Goal: Task Accomplishment & Management: Use online tool/utility

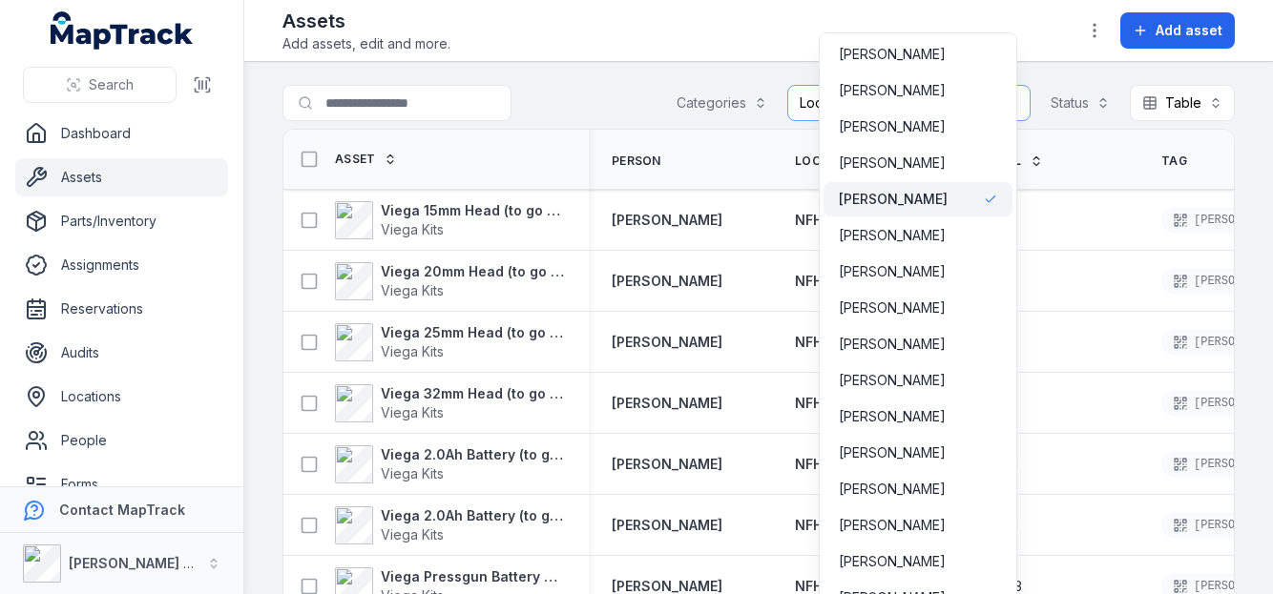
scroll to position [95, 0]
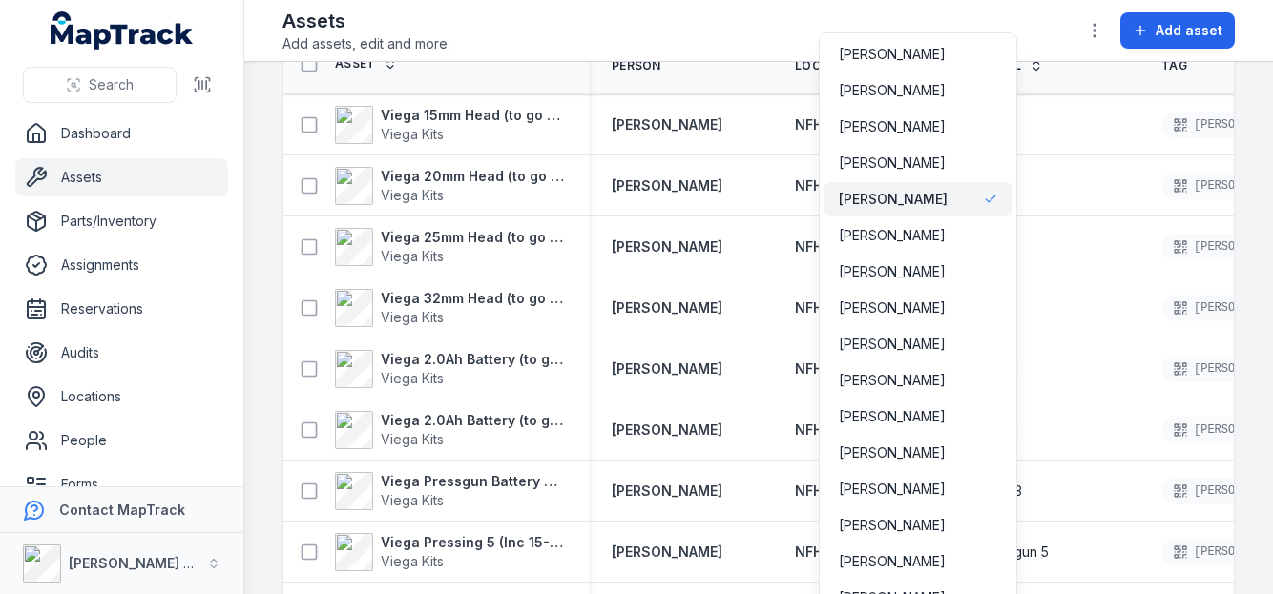
click at [108, 135] on div "**********" at bounding box center [636, 297] width 1273 height 594
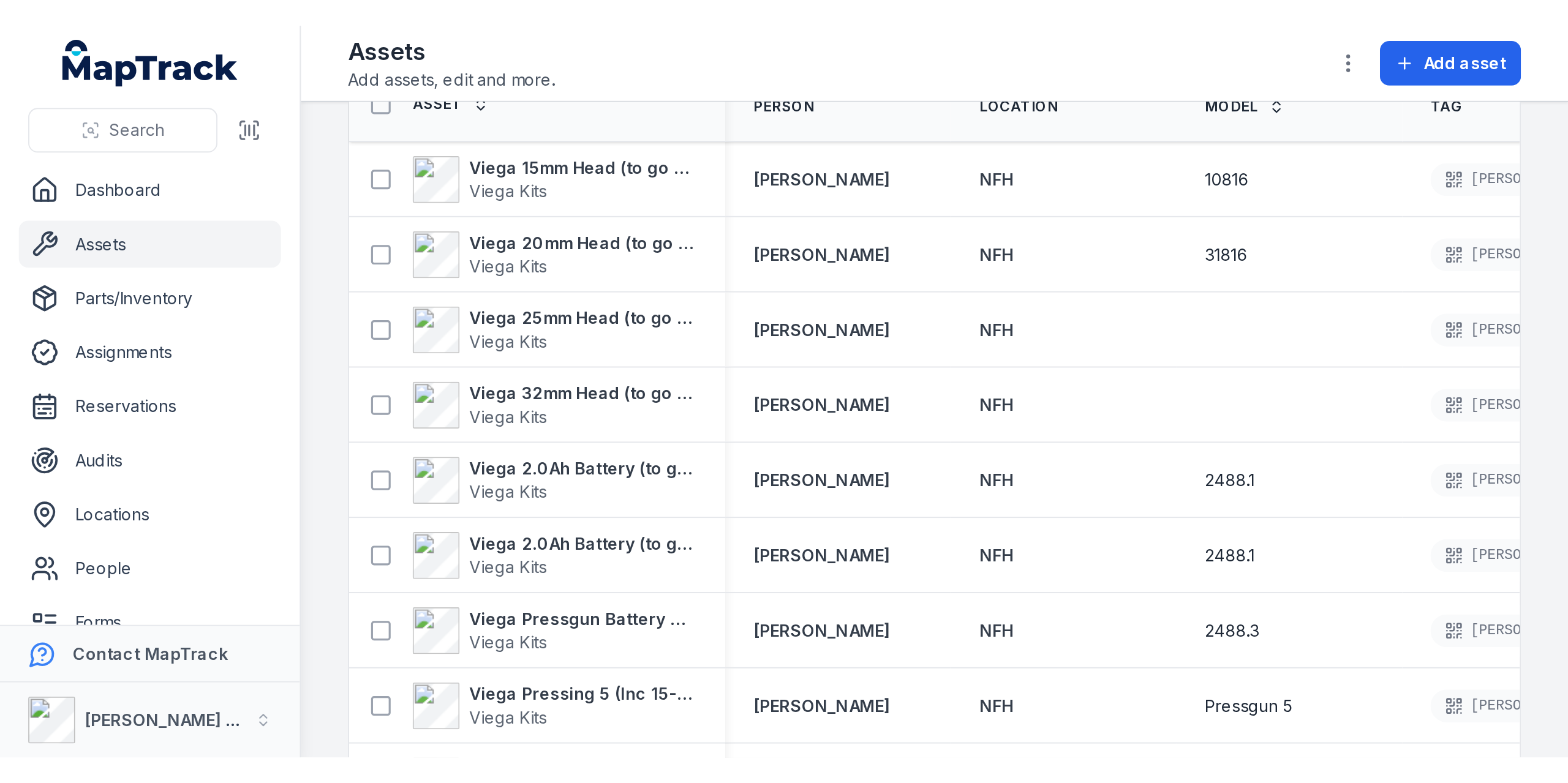
scroll to position [0, 0]
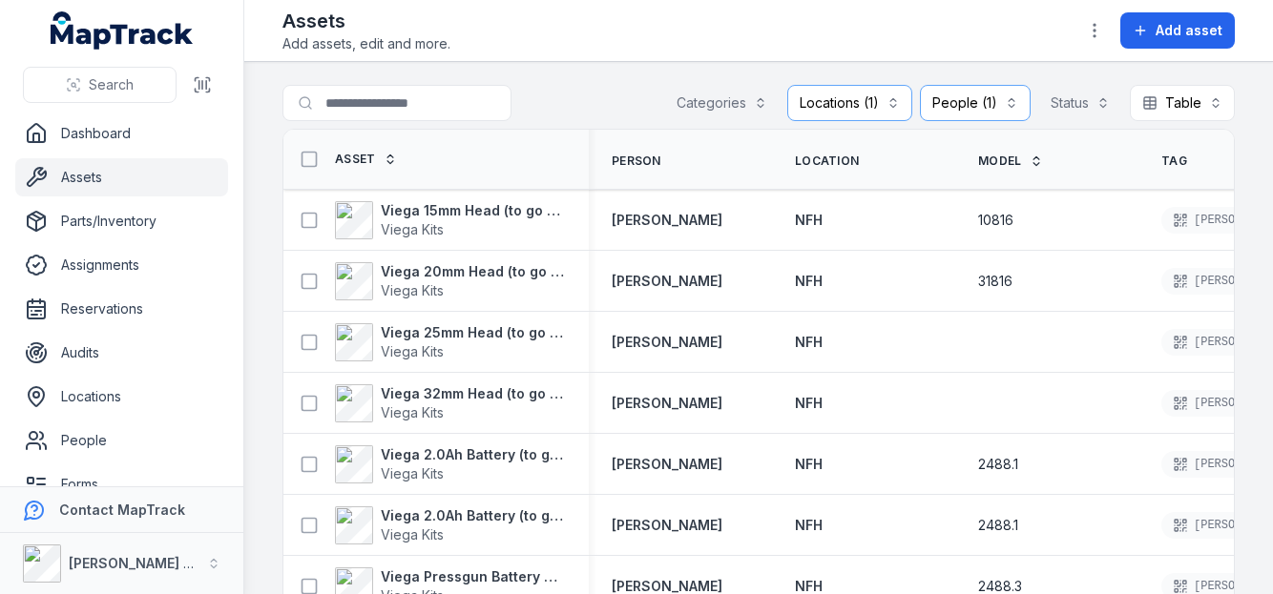
click at [84, 175] on link "Assets" at bounding box center [121, 177] width 213 height 38
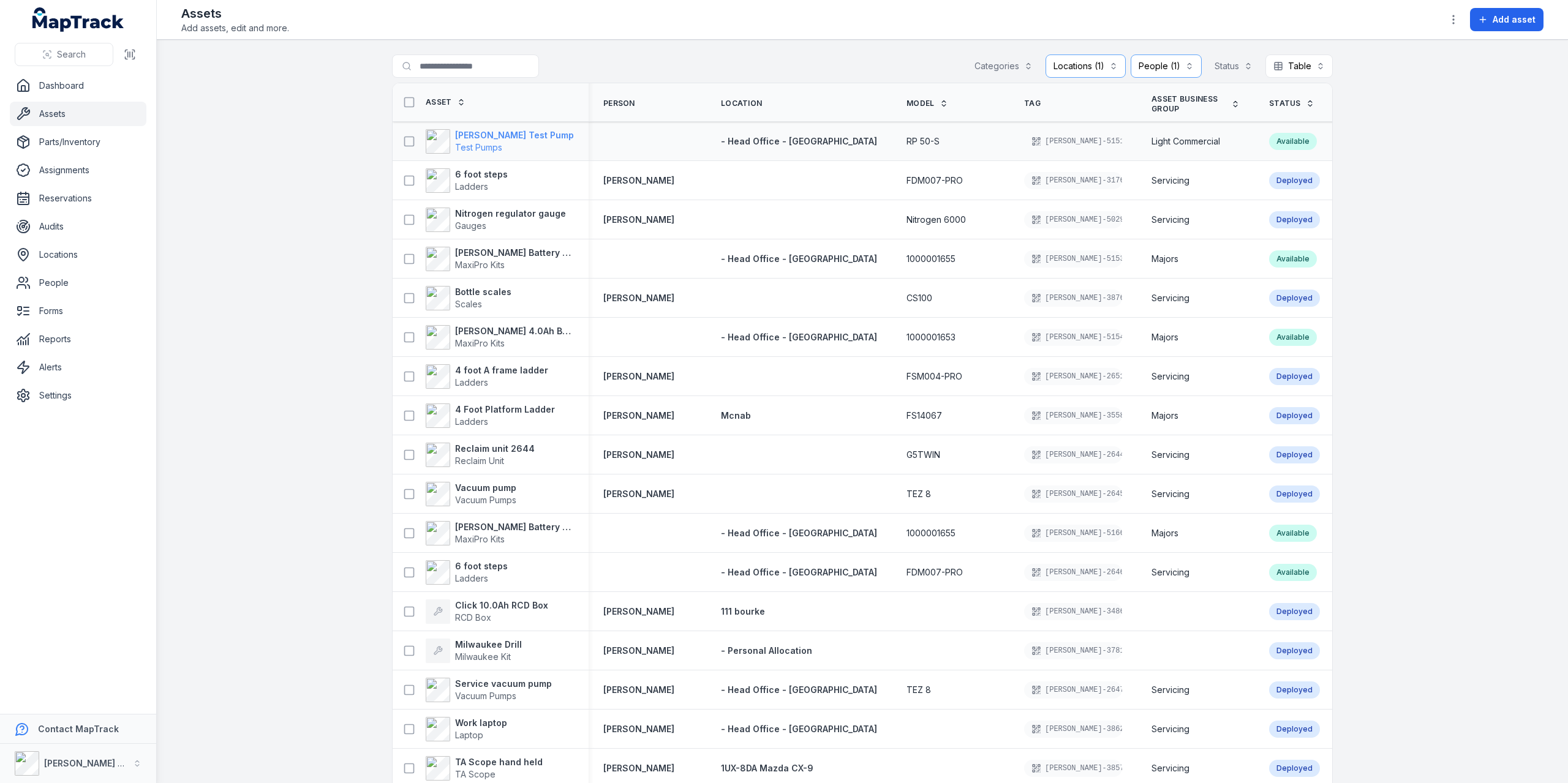
click at [473, 134] on strong "[PERSON_NAME] Test Pump" at bounding box center [514, 135] width 119 height 12
click at [529, 135] on strong "[PERSON_NAME] Test Pump" at bounding box center [514, 135] width 119 height 12
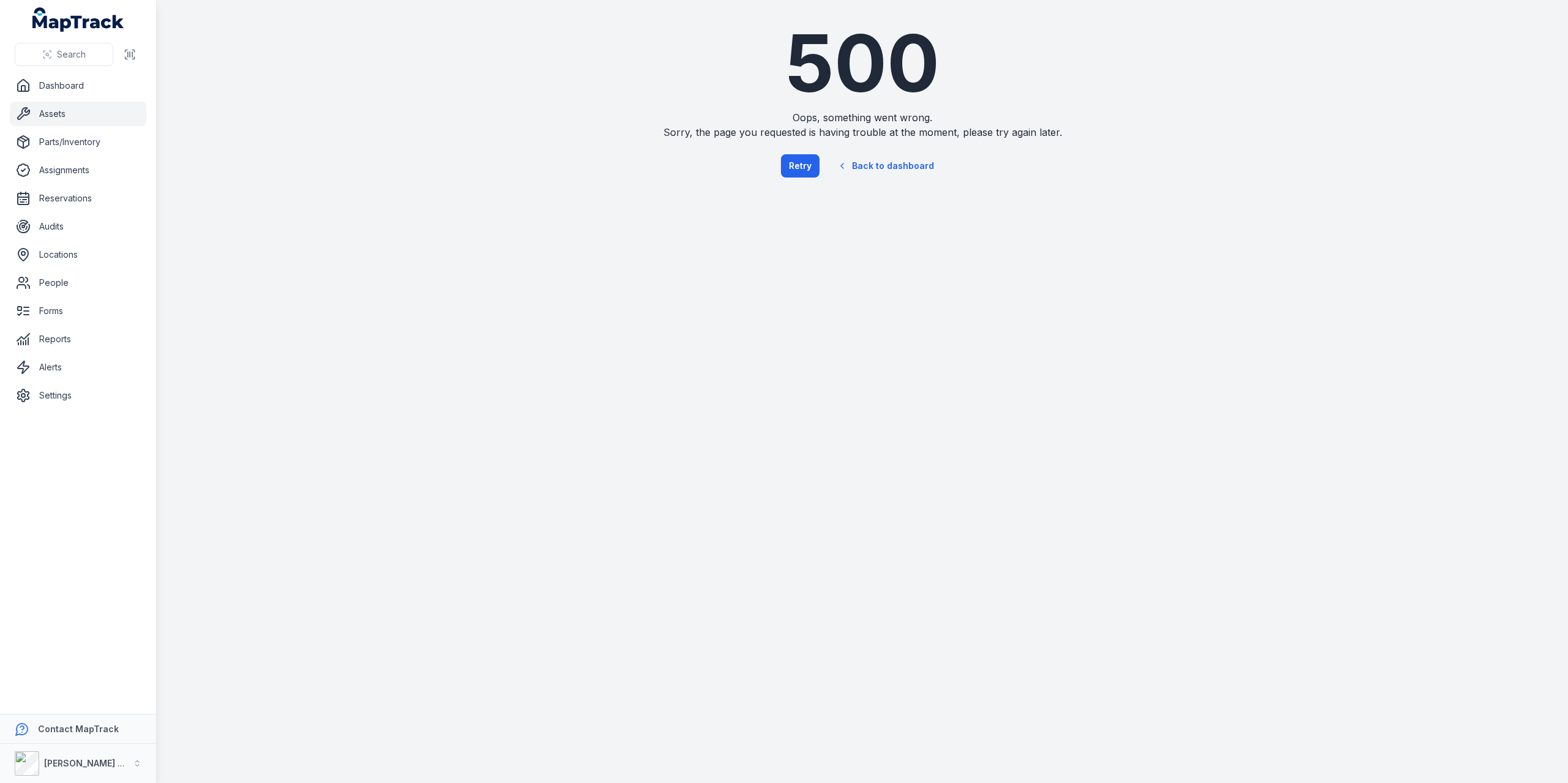
click at [88, 112] on link "Assets" at bounding box center [78, 114] width 137 height 24
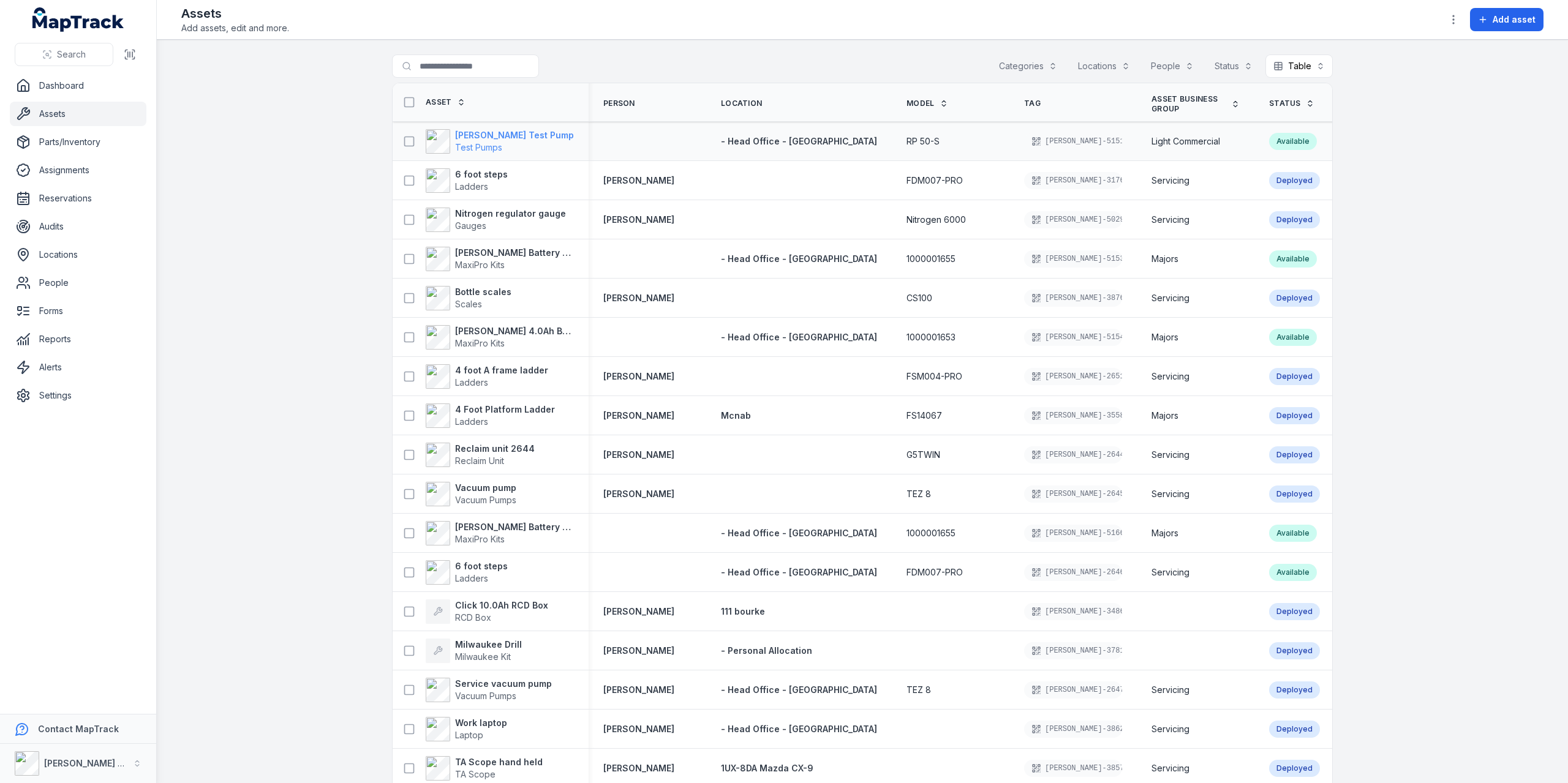
click at [507, 134] on strong "[PERSON_NAME] Test Pump" at bounding box center [514, 135] width 119 height 12
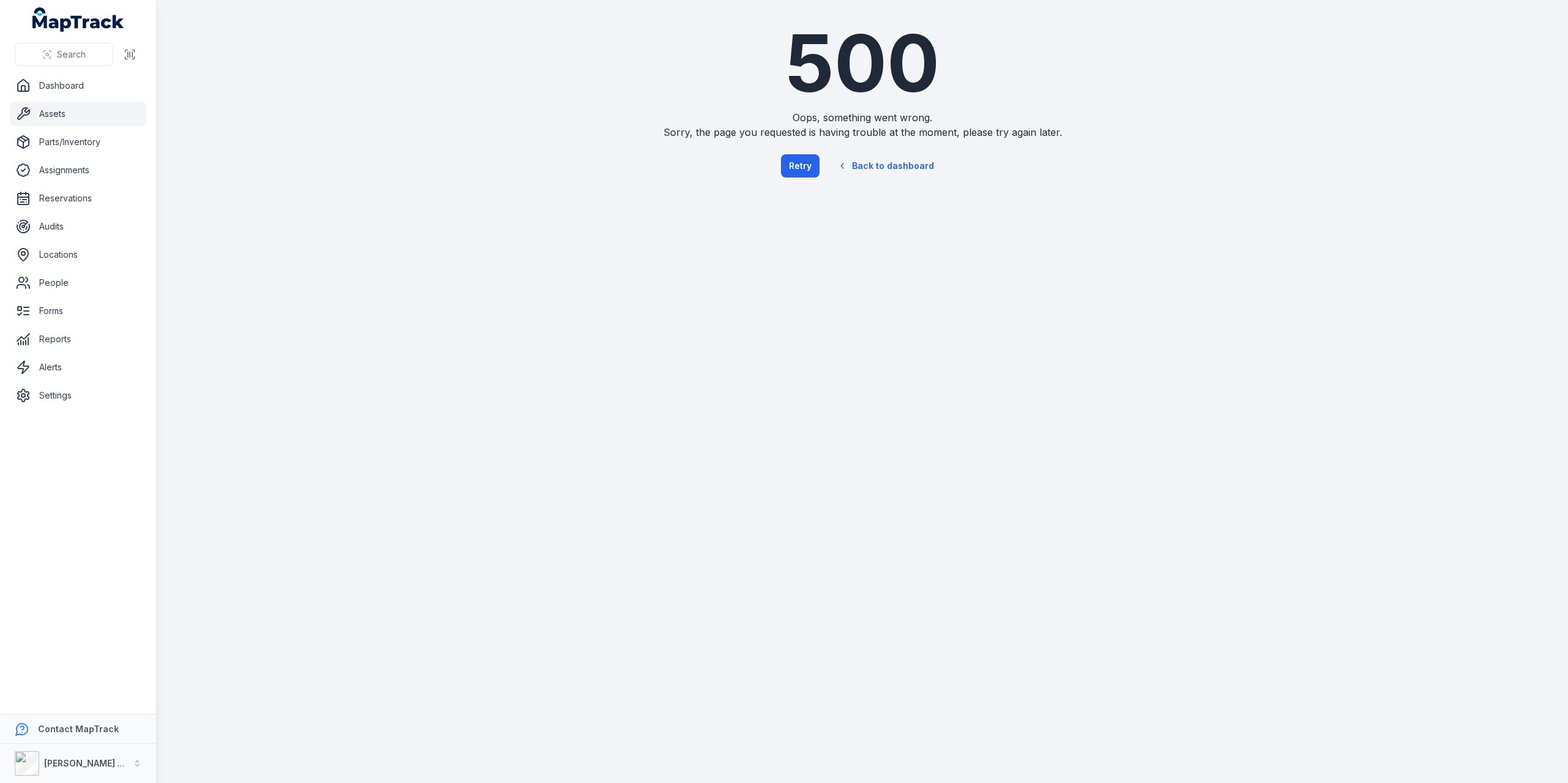
click at [100, 118] on link "Assets" at bounding box center [78, 114] width 137 height 24
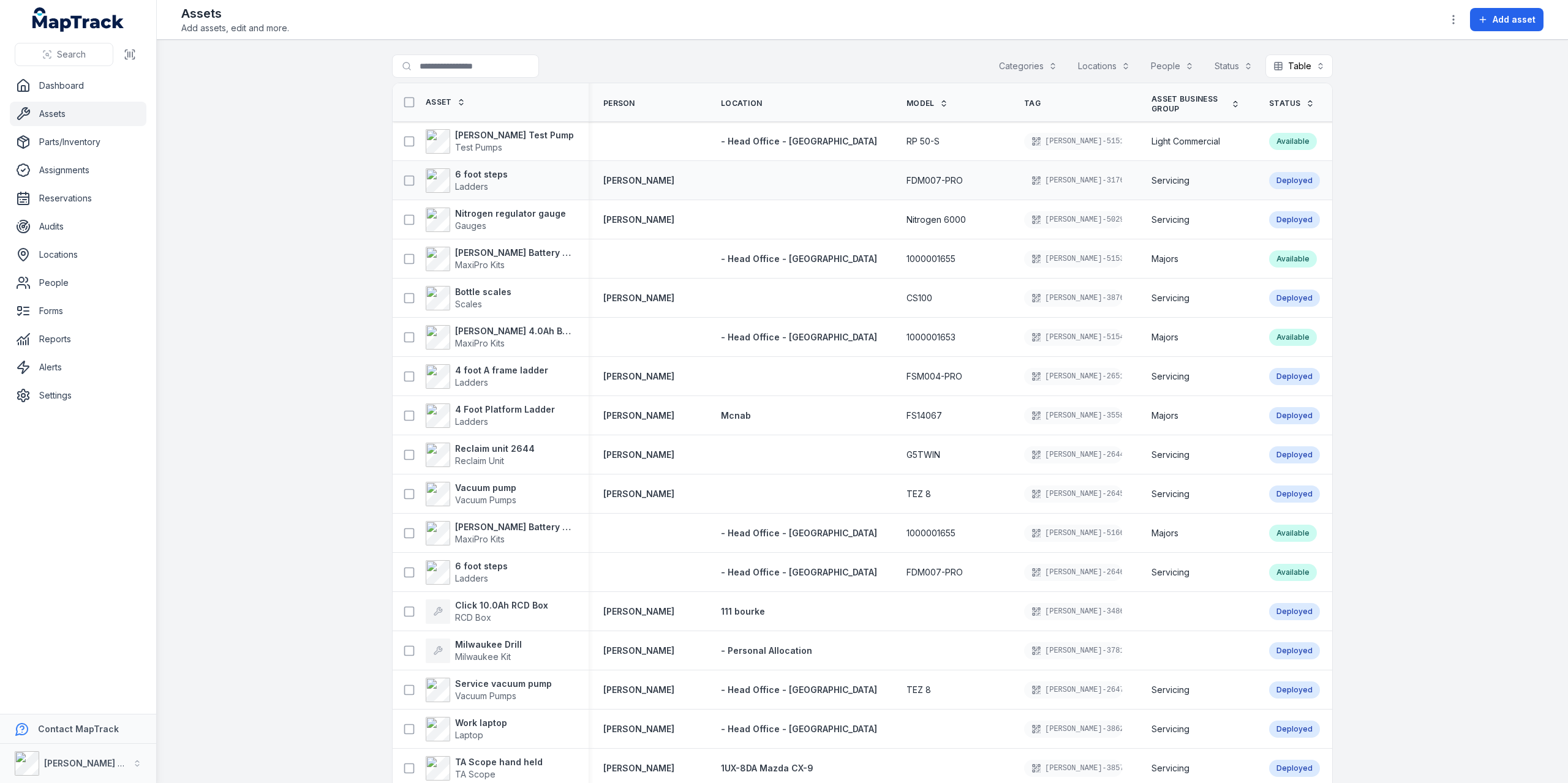
click at [458, 164] on div "6 foot steps Ladders" at bounding box center [491, 180] width 196 height 34
click at [456, 168] on strong "6 foot steps" at bounding box center [482, 174] width 53 height 12
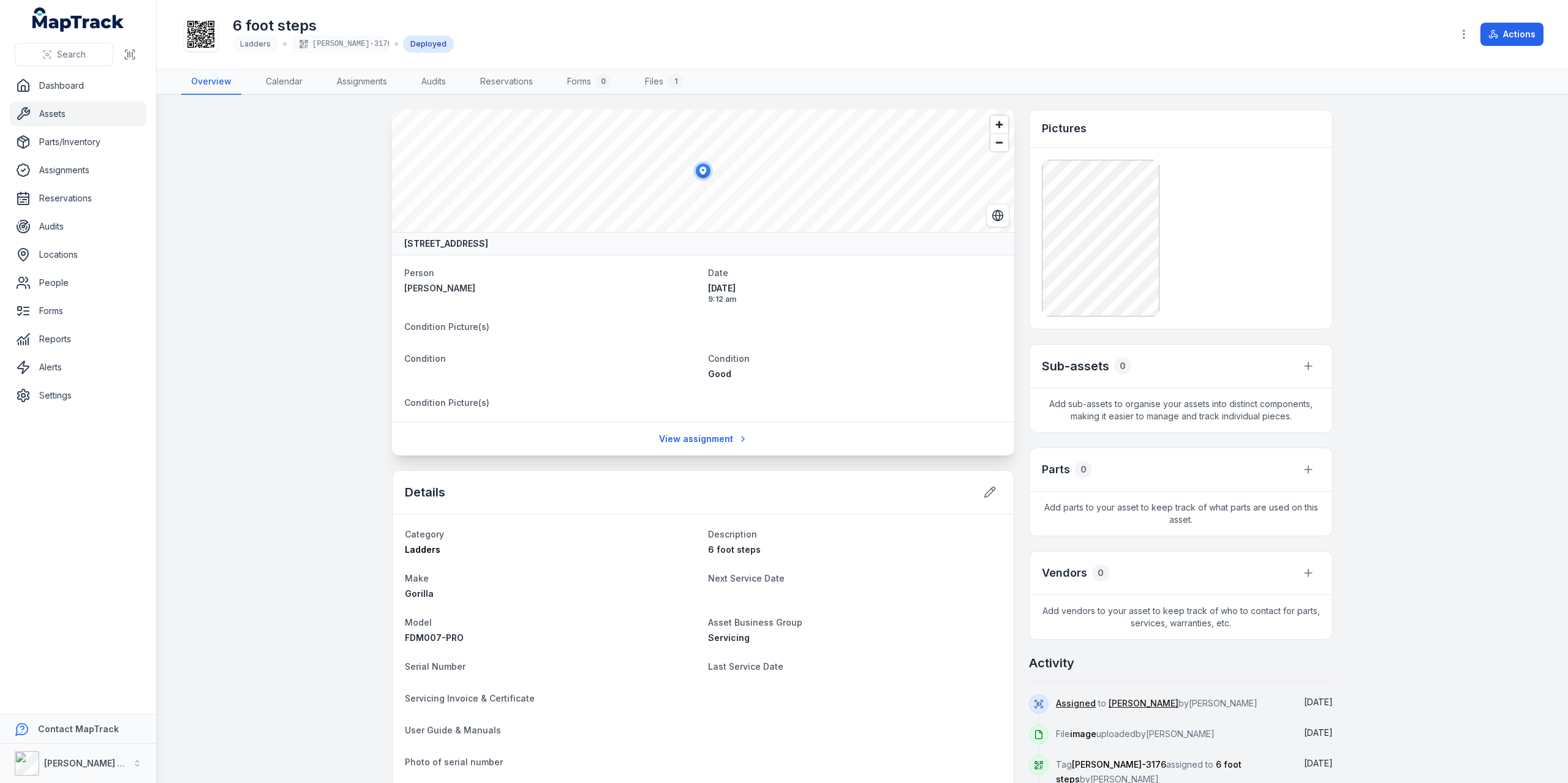
scroll to position [61, 0]
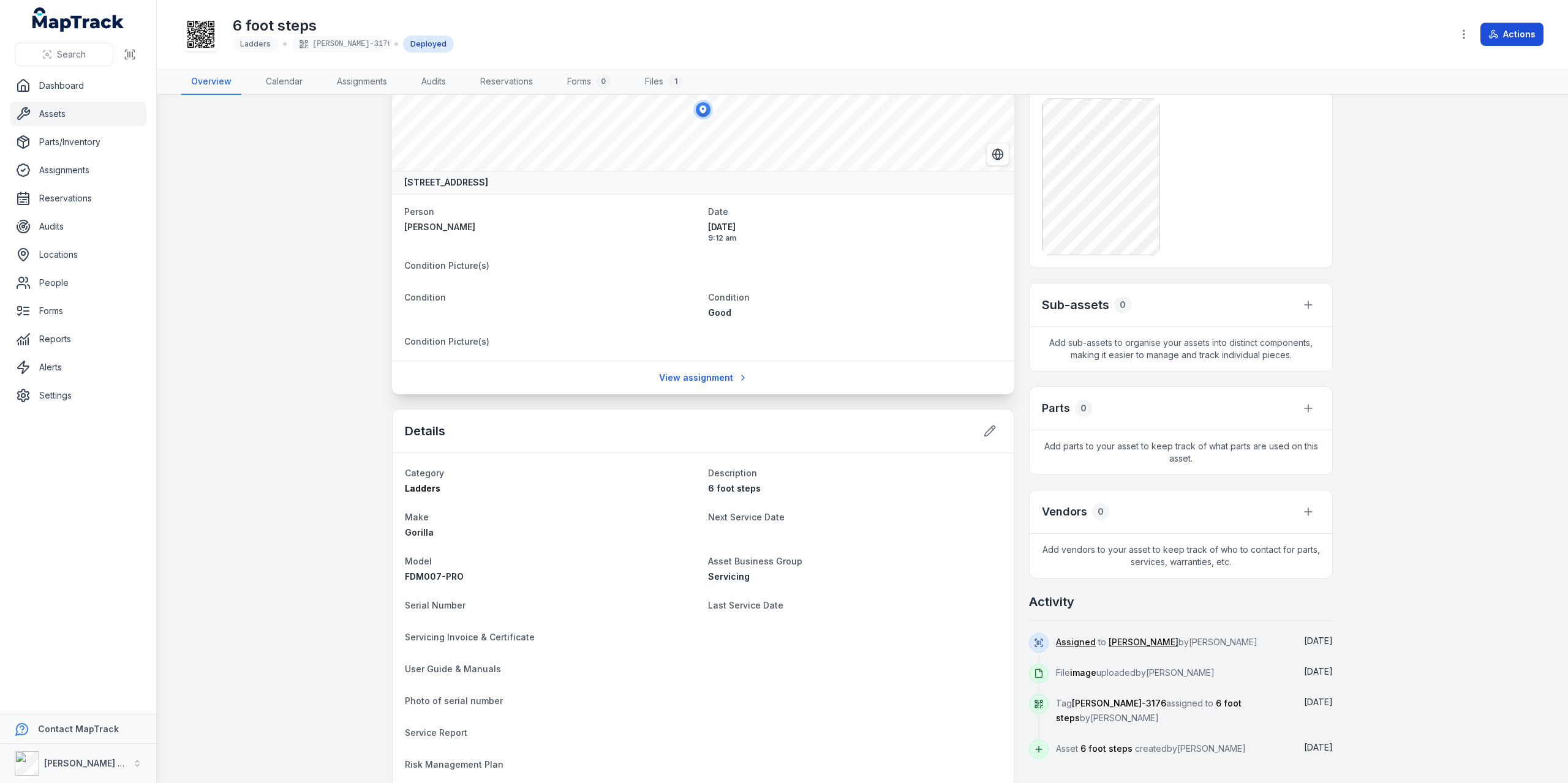
click at [817, 30] on button "Actions" at bounding box center [1512, 34] width 63 height 23
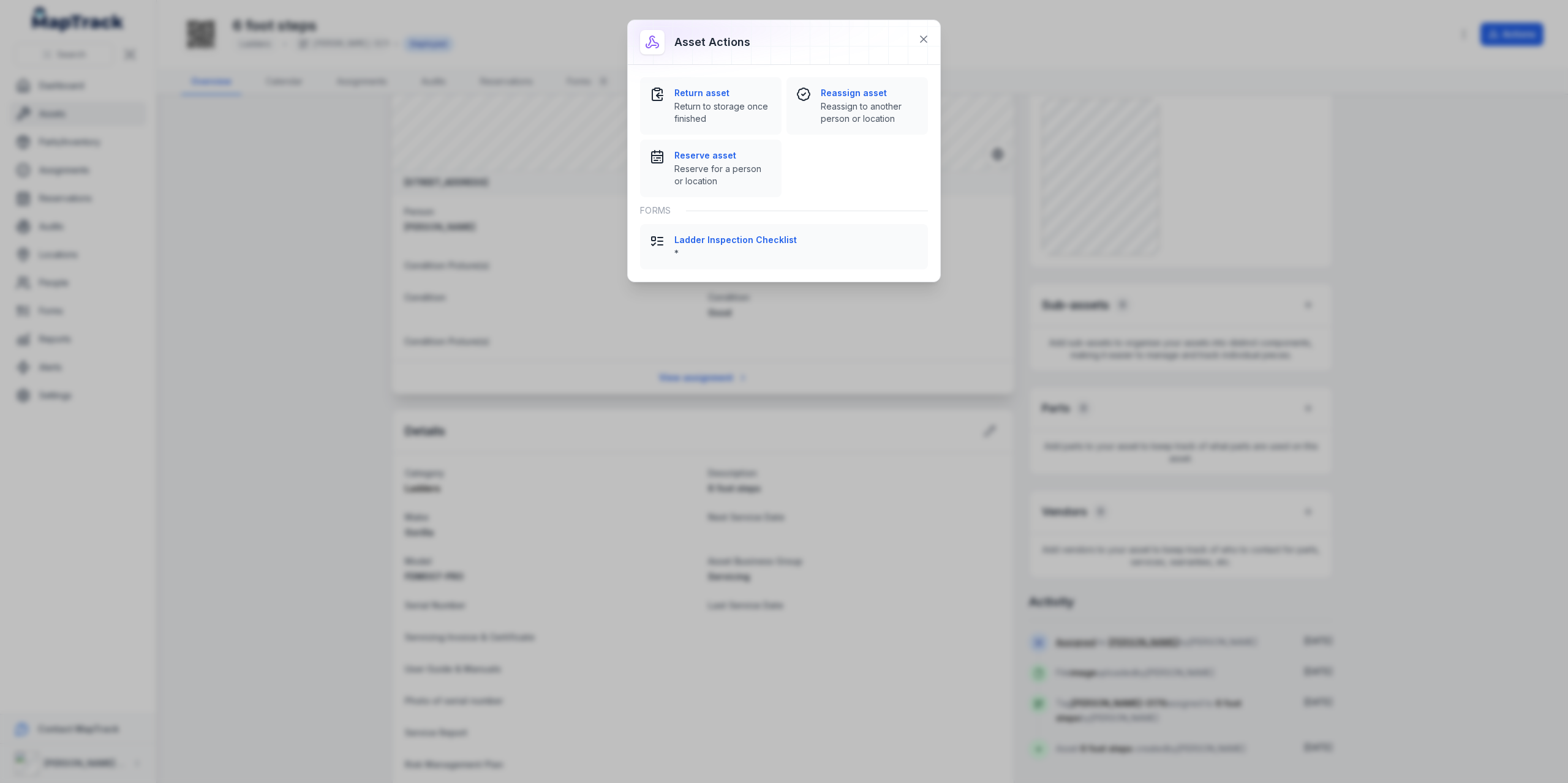
click at [752, 331] on div "Asset actions Return asset Return to storage once finished Reassign asset Reass…" at bounding box center [784, 392] width 1568 height 783
click at [817, 40] on button at bounding box center [924, 39] width 23 height 23
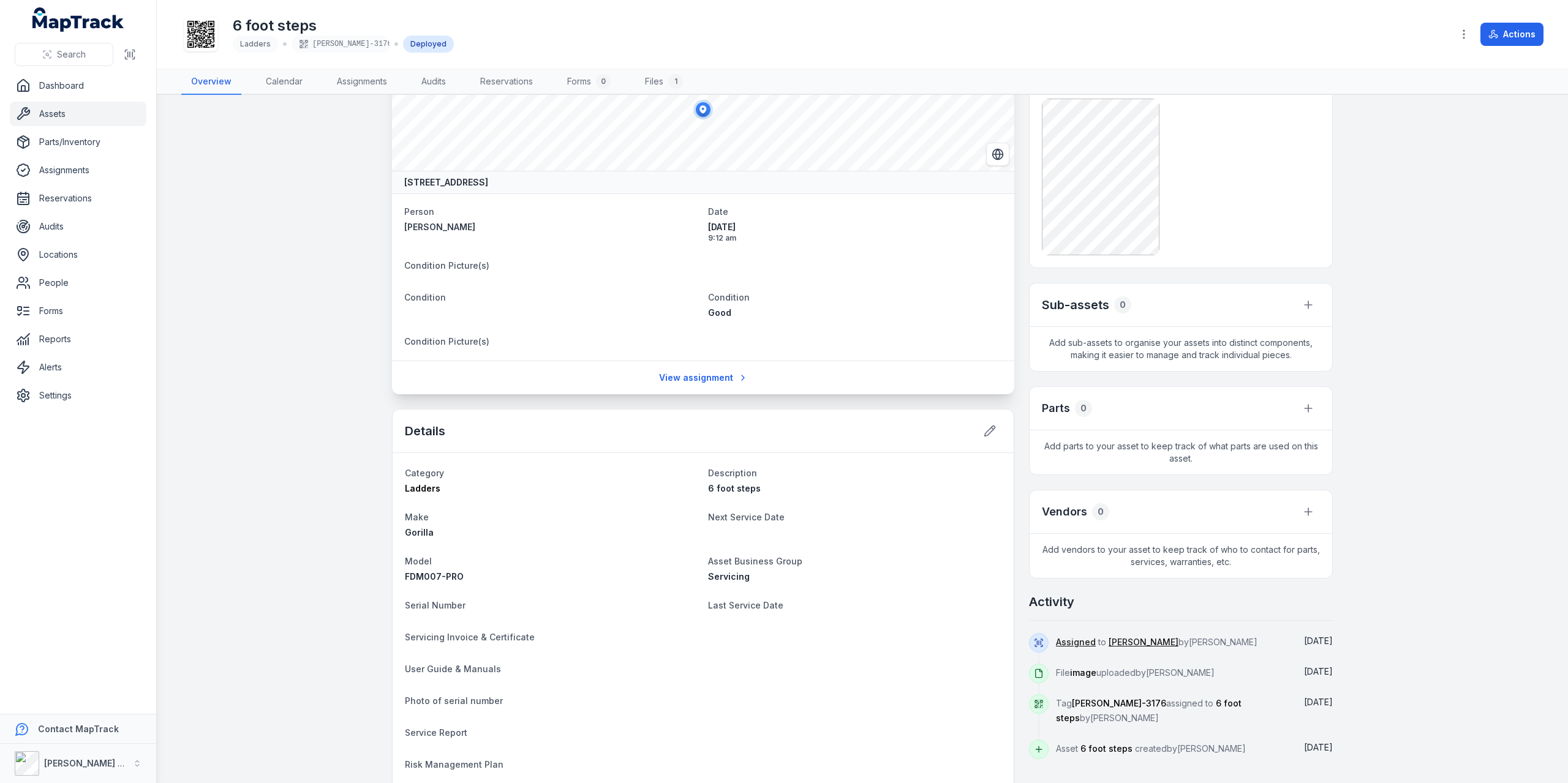
click at [98, 126] on ul "Dashboard Assets Parts/Inventory Assignments Reservations Audits Locations Peop…" at bounding box center [78, 240] width 137 height 334
click at [65, 116] on link "Assets" at bounding box center [78, 114] width 137 height 24
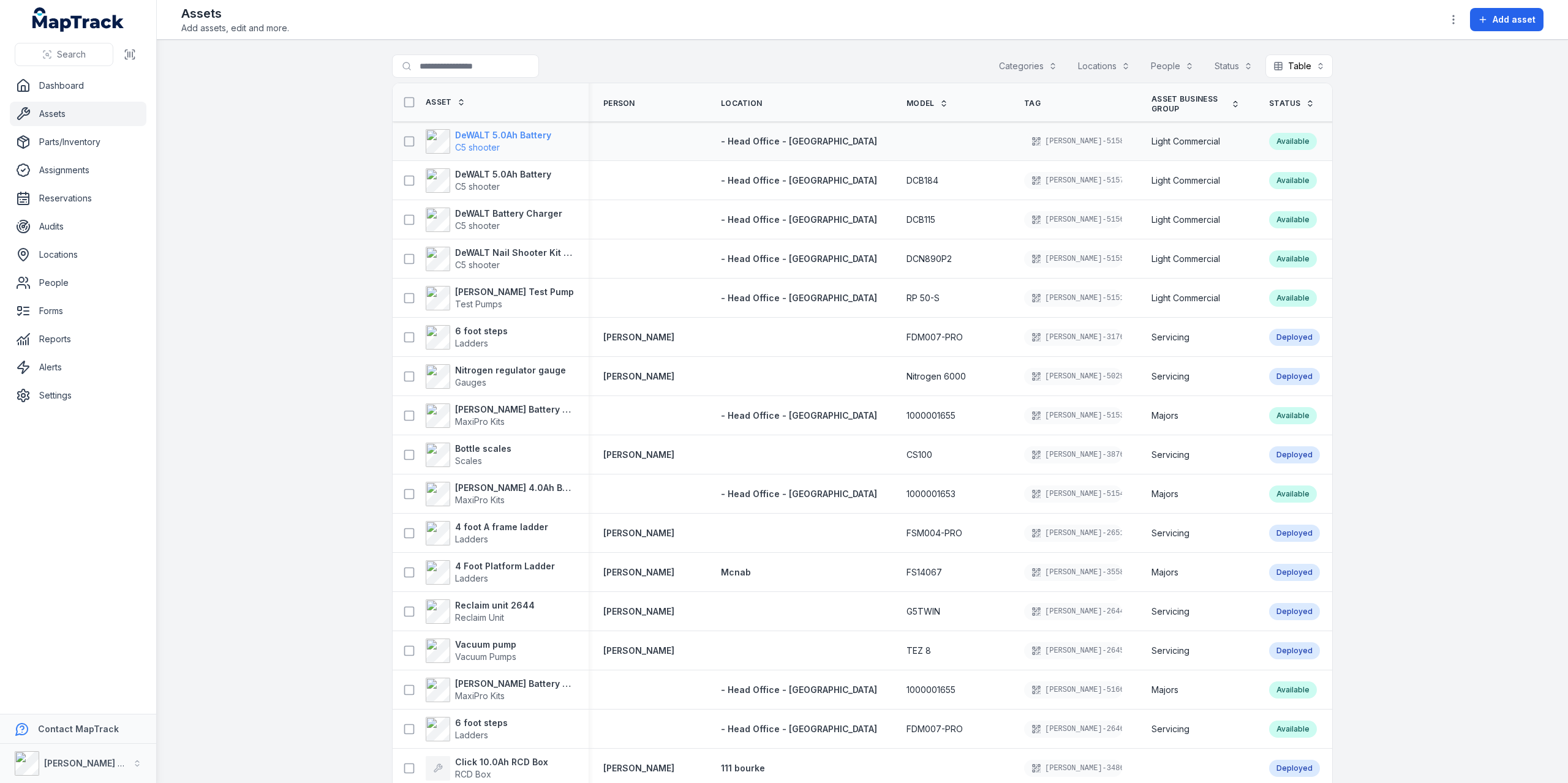
click at [500, 137] on strong "DeWALT 5.0Ah Battery" at bounding box center [503, 135] width 96 height 12
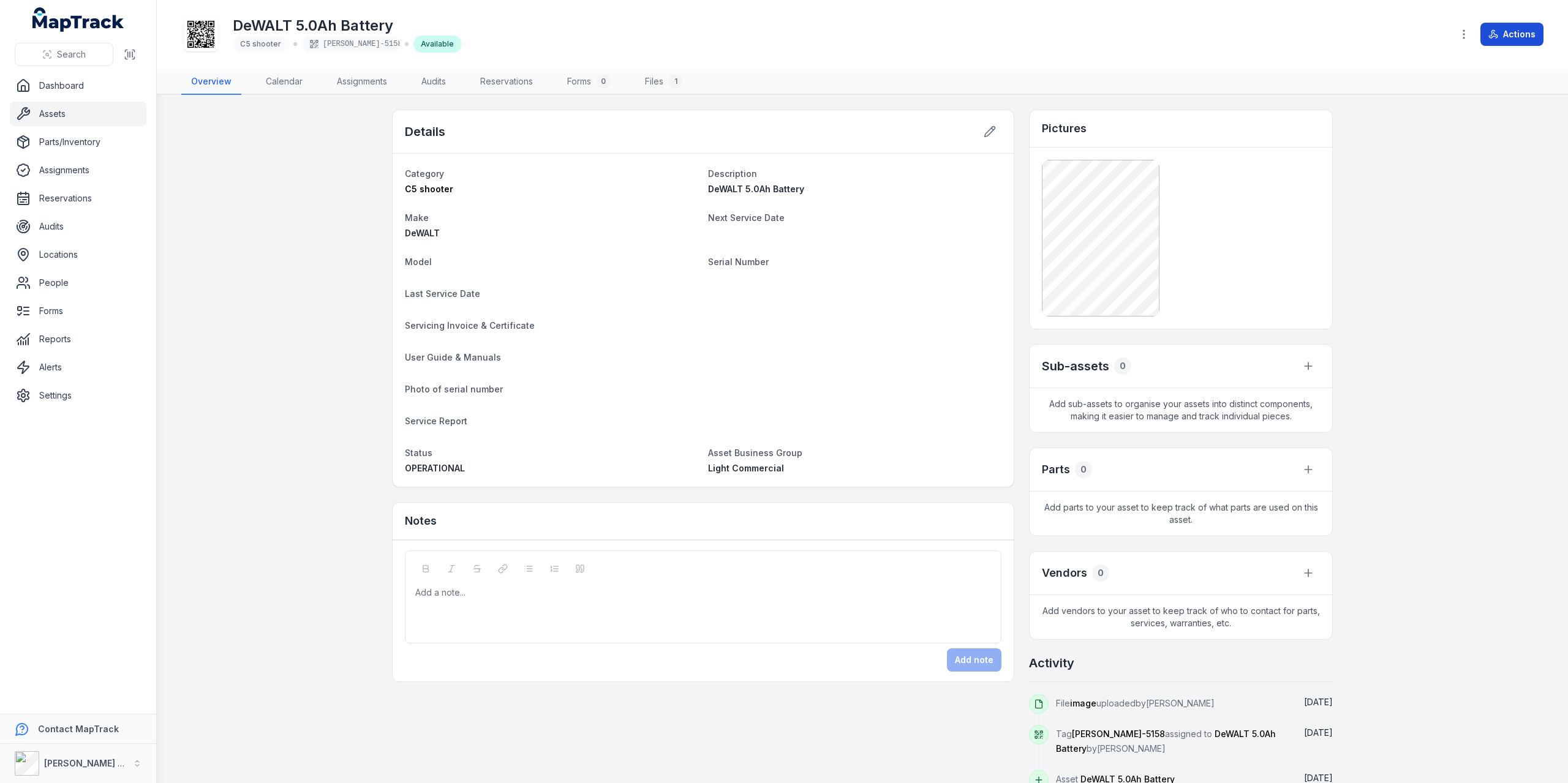
click at [817, 30] on icon at bounding box center [1493, 34] width 10 height 10
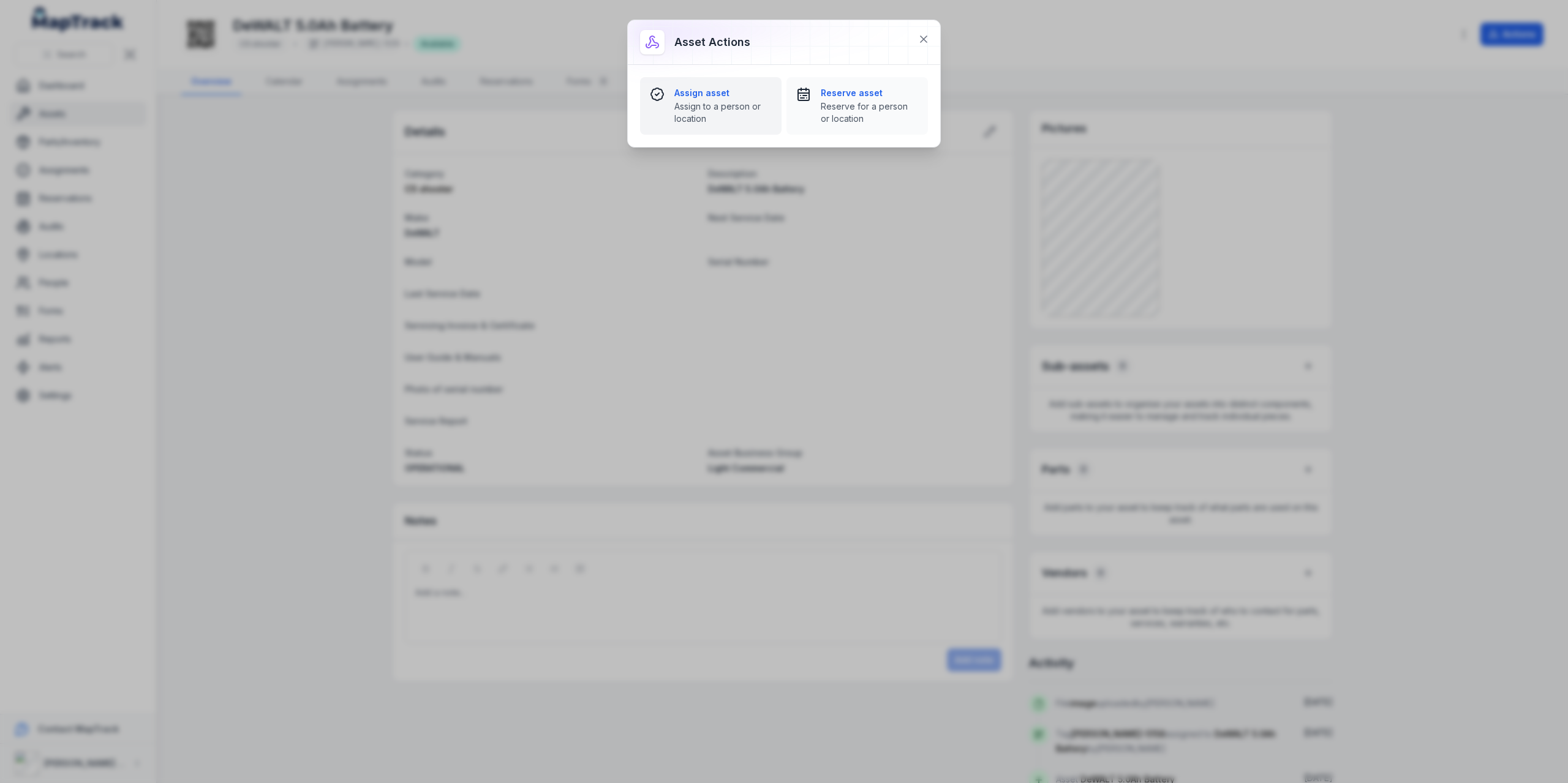
click at [723, 102] on span "Assign to a person or location" at bounding box center [723, 112] width 98 height 24
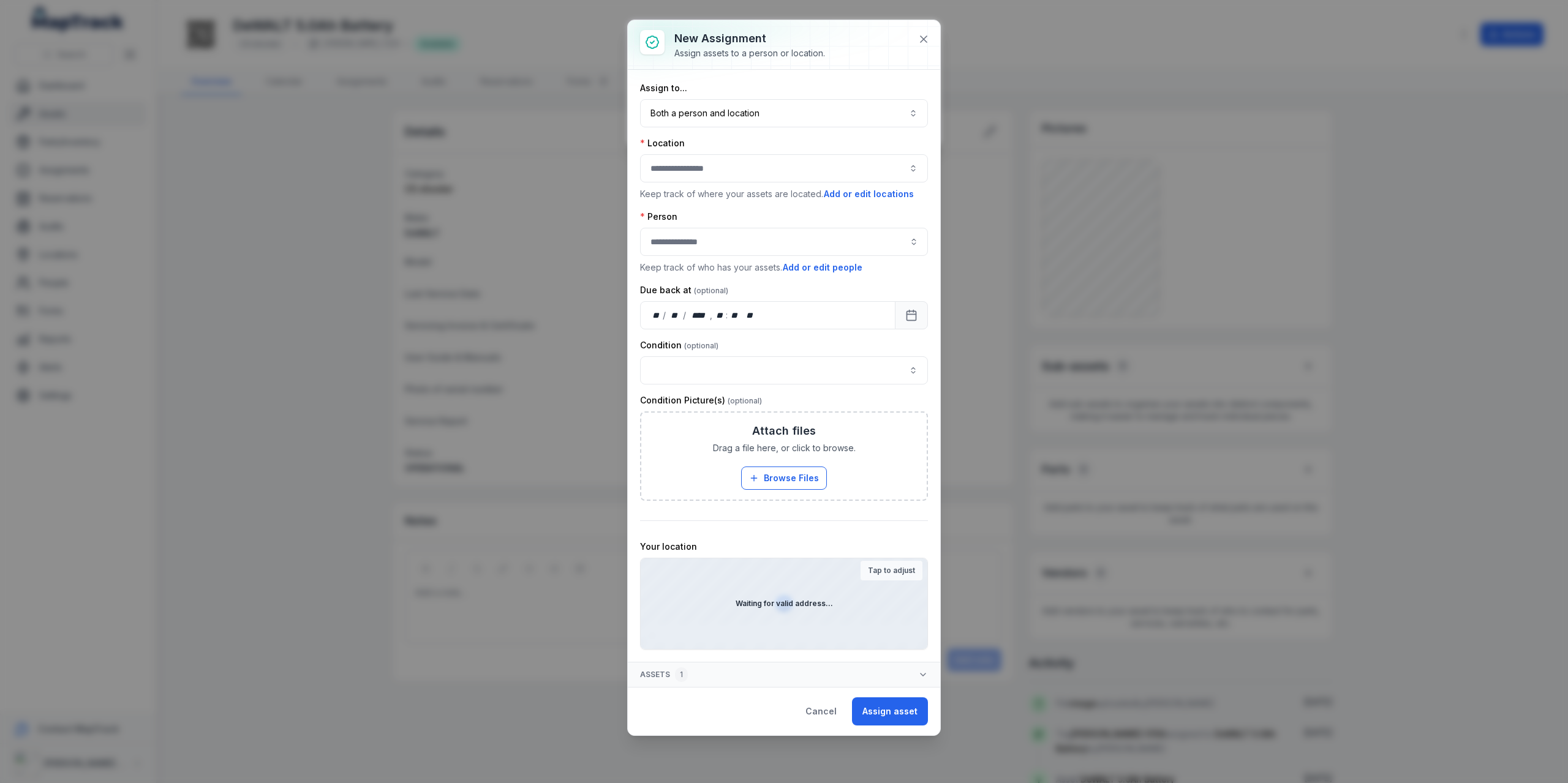
click at [707, 162] on button "button" at bounding box center [784, 168] width 288 height 28
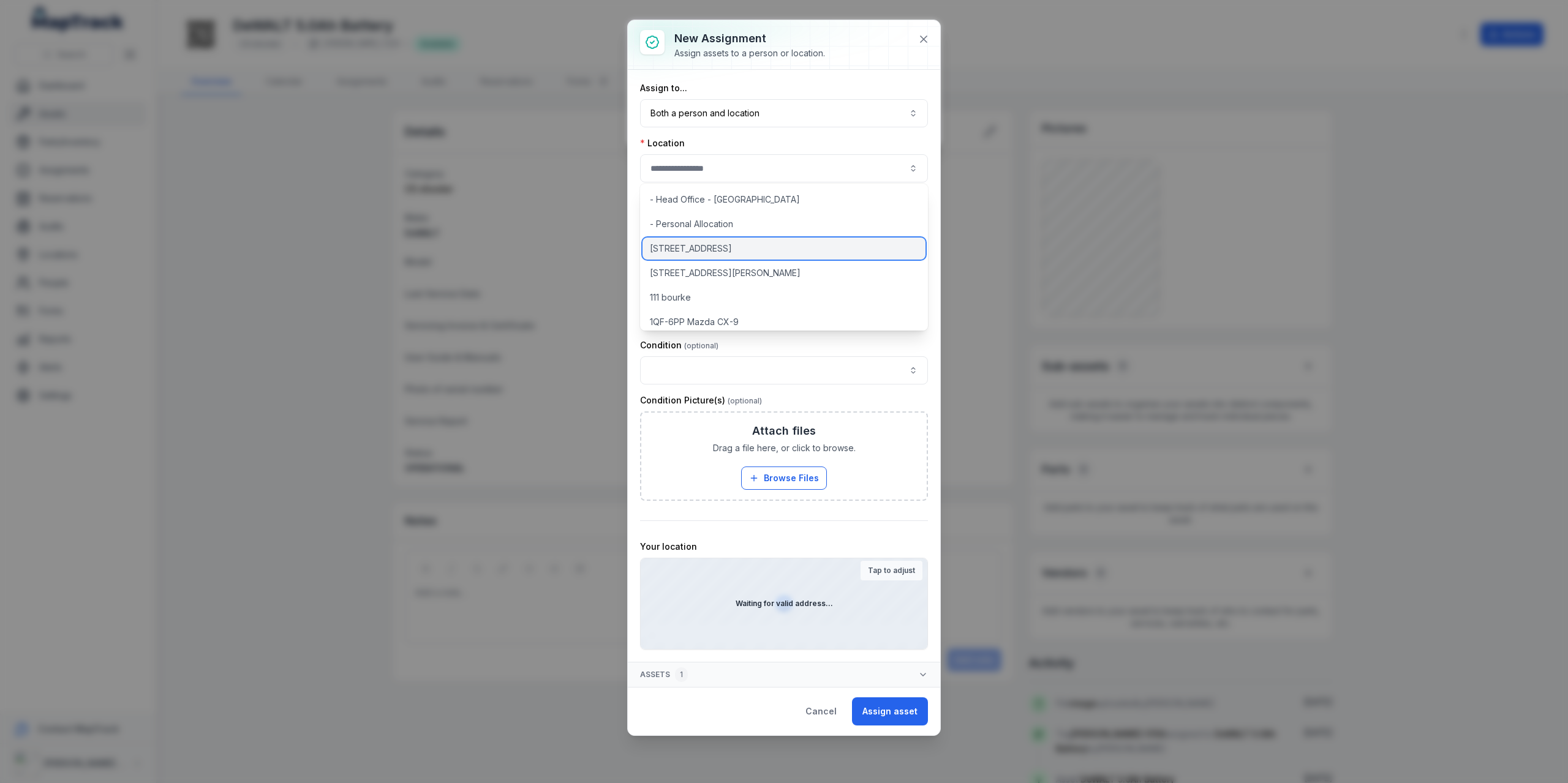
click at [688, 245] on span "[STREET_ADDRESS]" at bounding box center [691, 248] width 82 height 12
type input "**********"
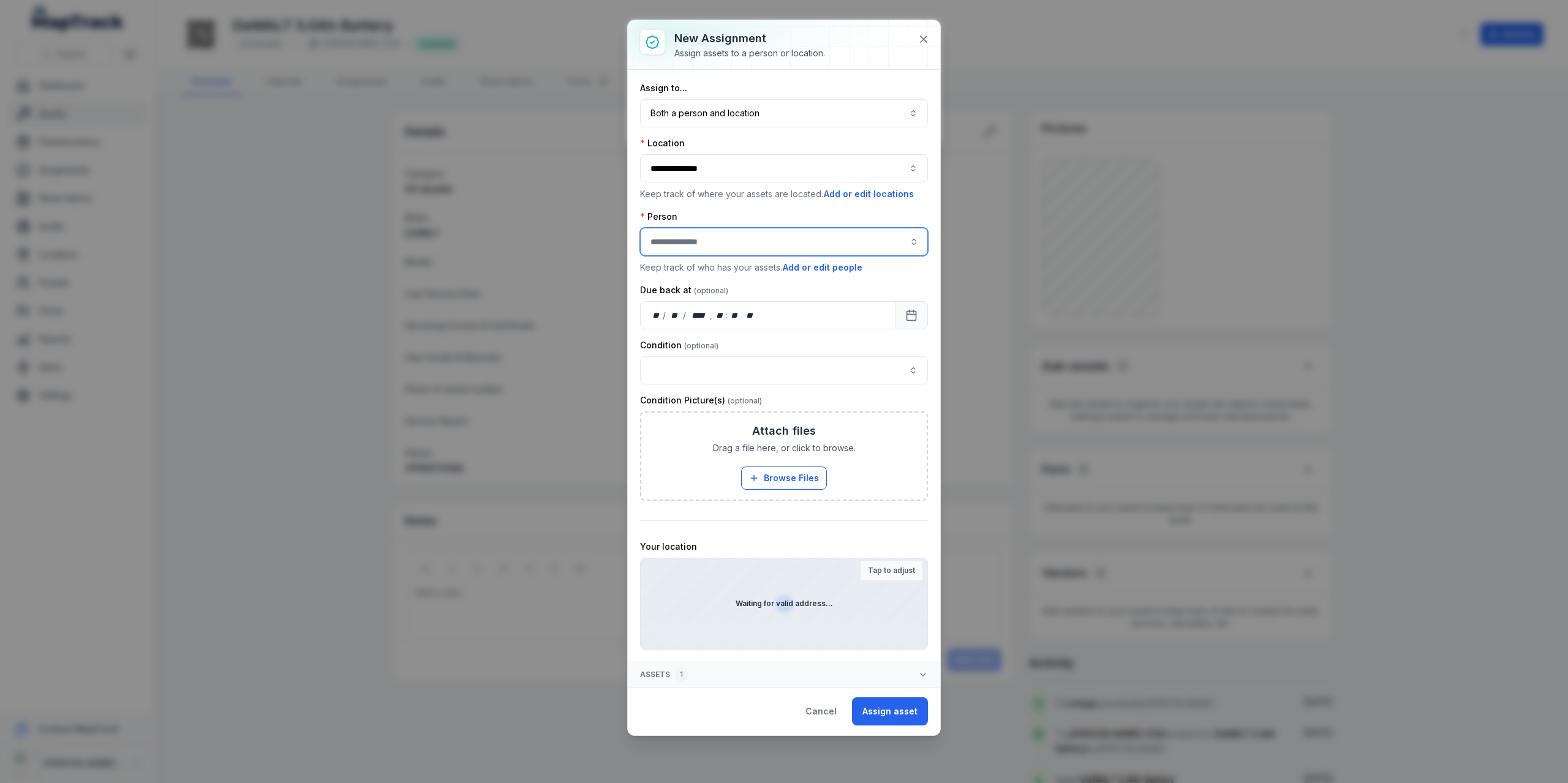
click at [732, 248] on input "assignment-add:person-label" at bounding box center [784, 242] width 288 height 28
type input "**********"
click at [710, 277] on span "[PERSON_NAME]" at bounding box center [687, 272] width 69 height 12
click at [817, 381] on button "Assign asset" at bounding box center [890, 712] width 76 height 28
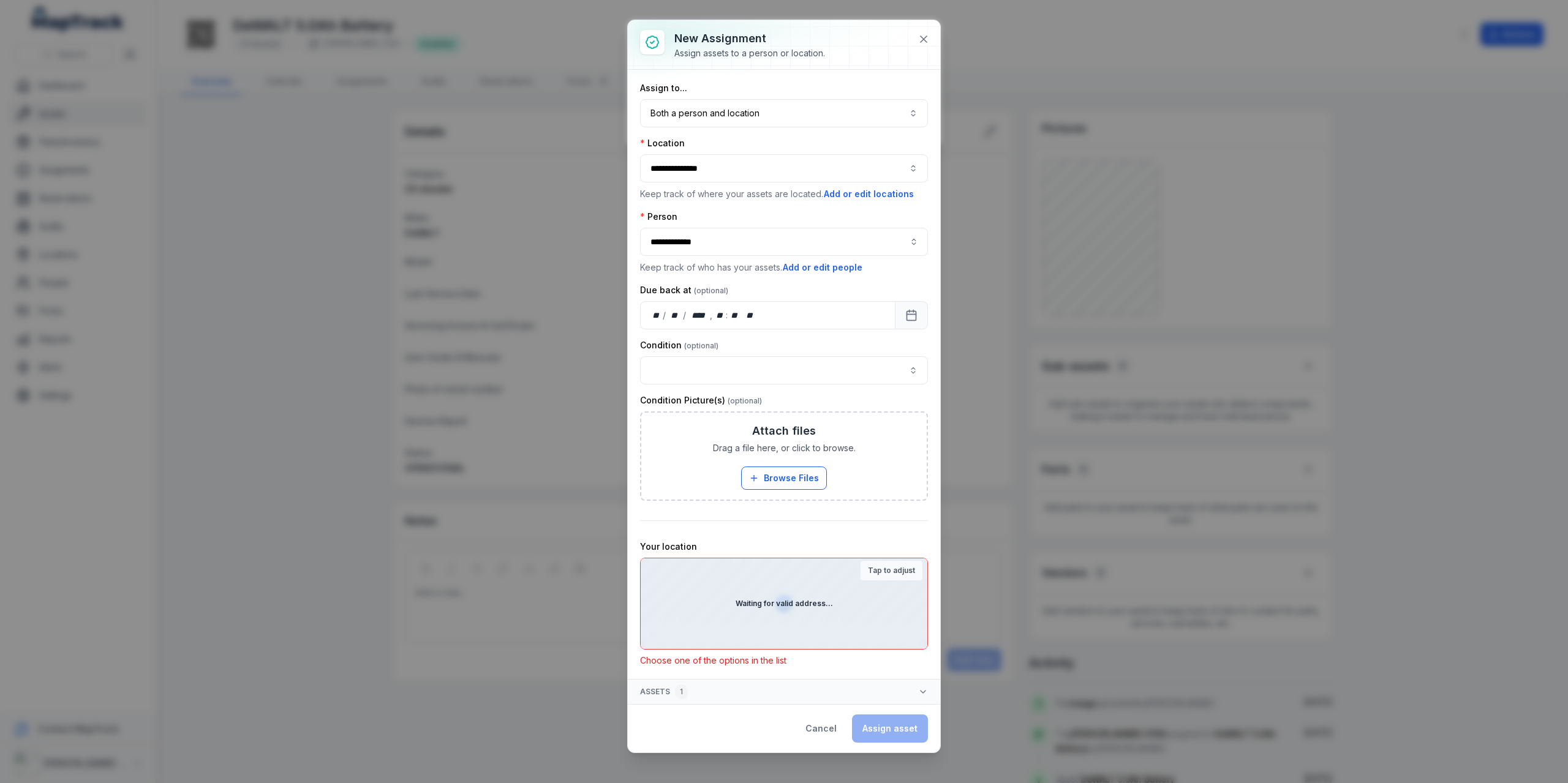
click at [810, 381] on div "Waiting for valid address..." at bounding box center [784, 603] width 286 height 90
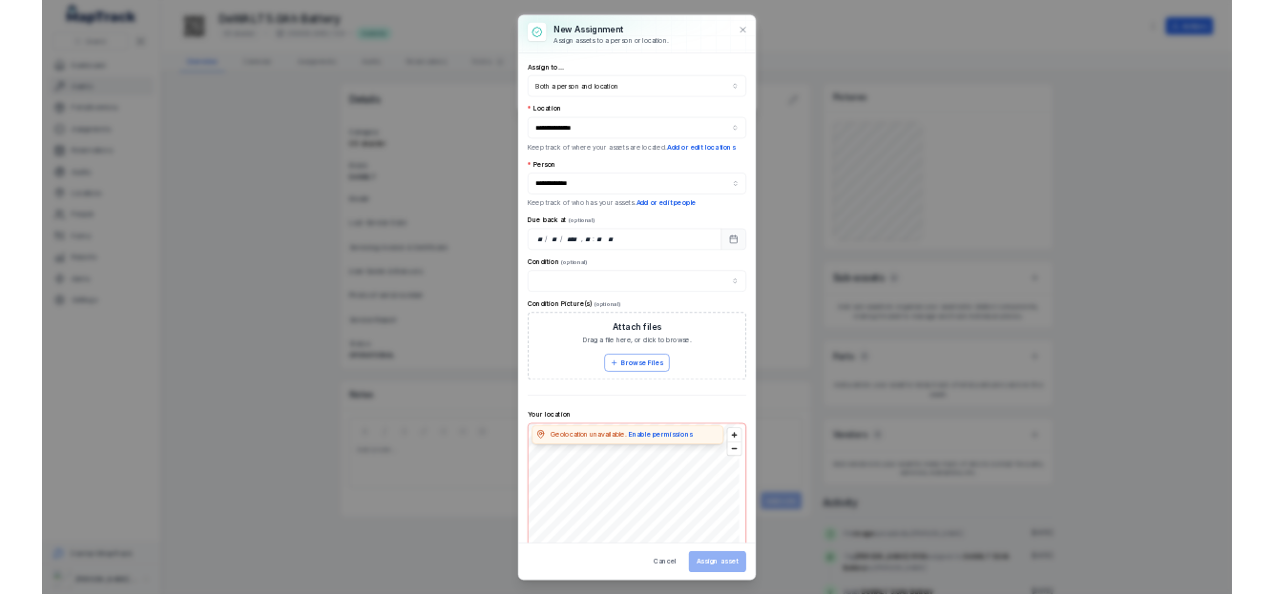
scroll to position [488, 0]
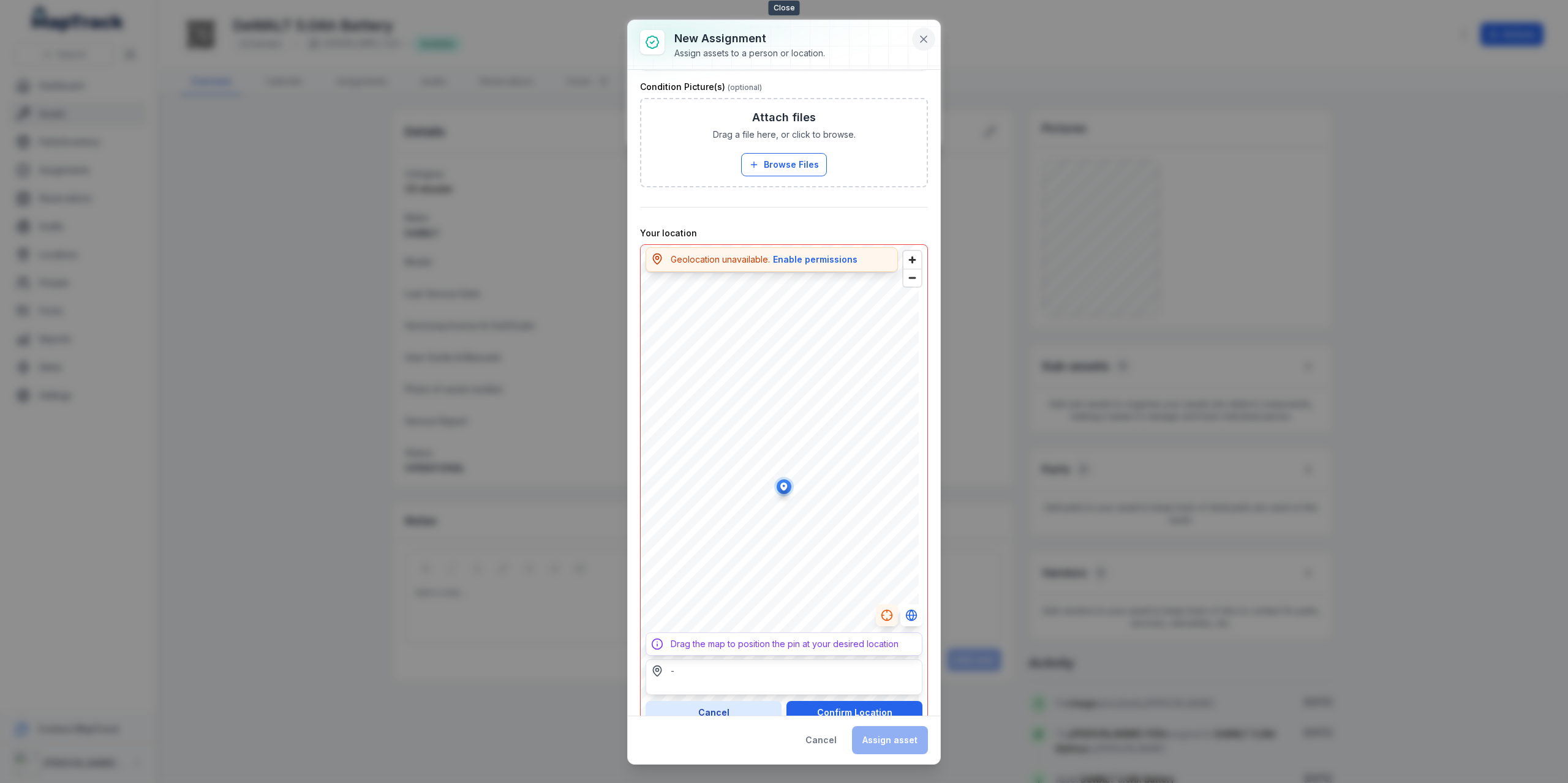
click at [817, 42] on icon at bounding box center [923, 39] width 12 height 12
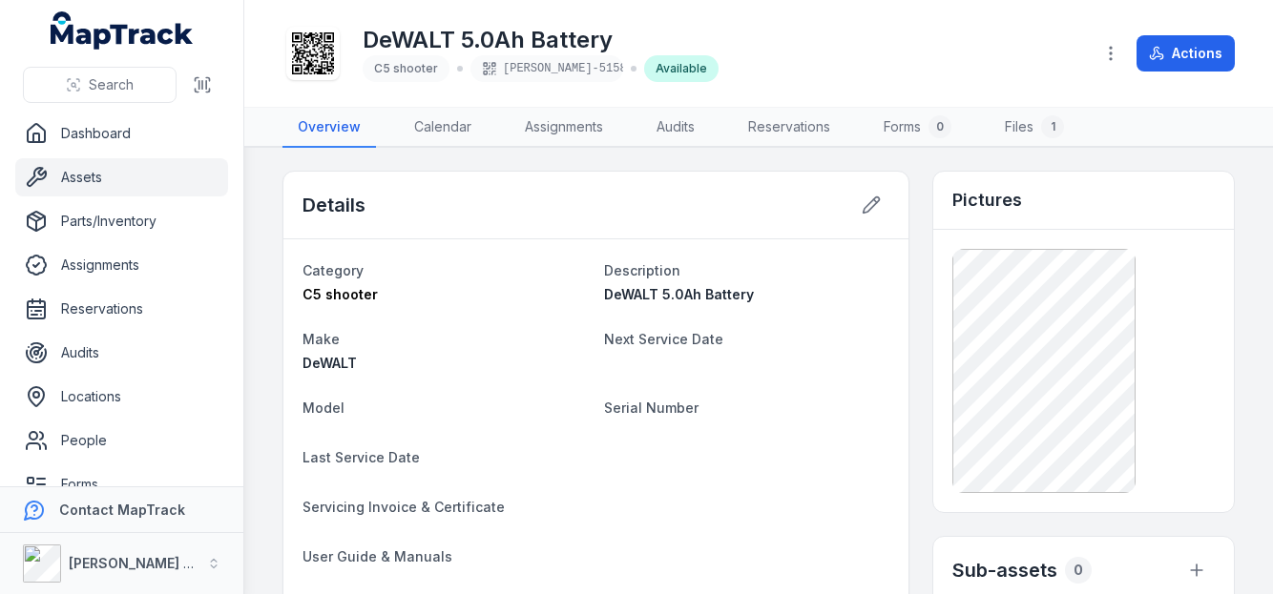
click at [815, 67] on div "DeWALT 5.0Ah Battery C5 shooter [PERSON_NAME]-5158 Available" at bounding box center [679, 53] width 795 height 61
